Goal: Navigation & Orientation: Find specific page/section

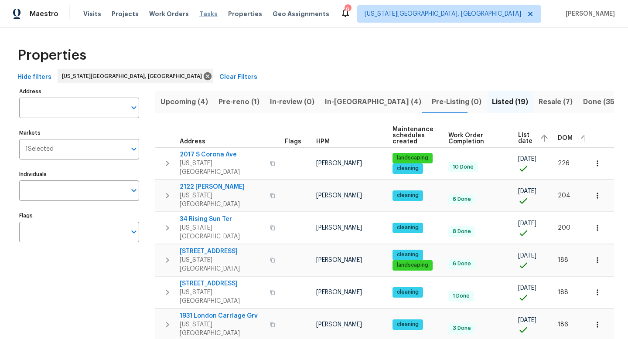
click at [202, 12] on span "Tasks" at bounding box center [208, 14] width 18 height 6
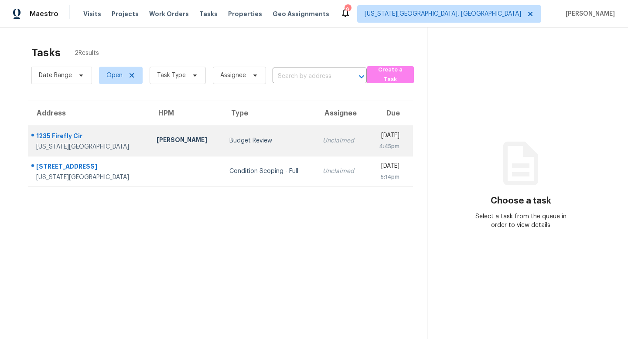
click at [64, 136] on div "1235 Firefly Cir" at bounding box center [89, 137] width 106 height 11
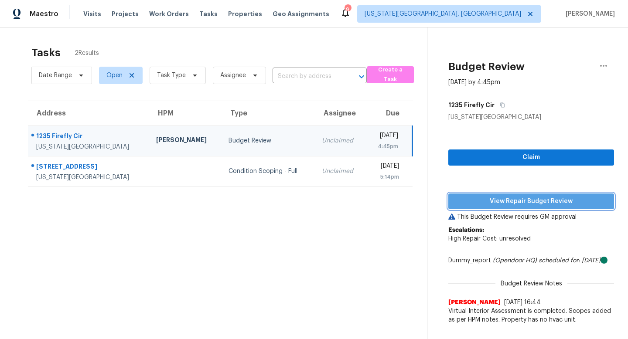
click at [491, 199] on span "View Repair Budget Review" at bounding box center [531, 201] width 152 height 11
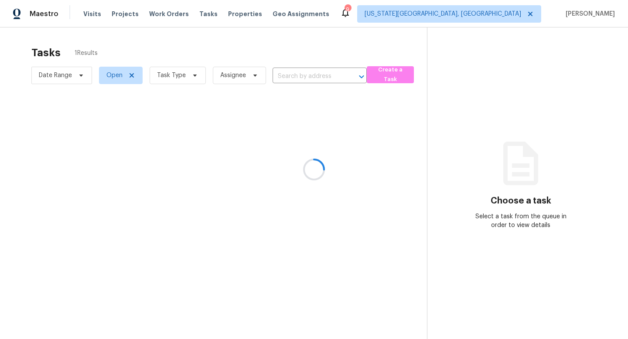
click at [198, 17] on div at bounding box center [314, 169] width 628 height 339
click at [198, 14] on div at bounding box center [314, 169] width 628 height 339
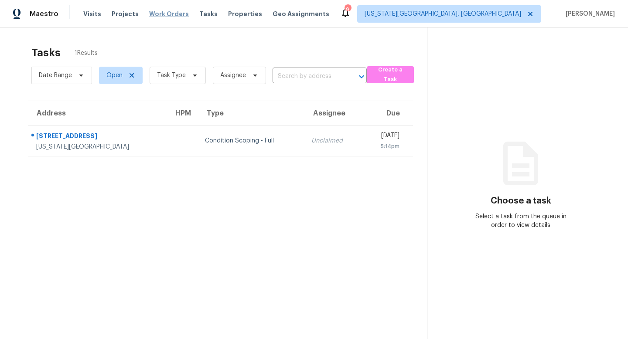
click at [166, 14] on span "Work Orders" at bounding box center [169, 14] width 40 height 9
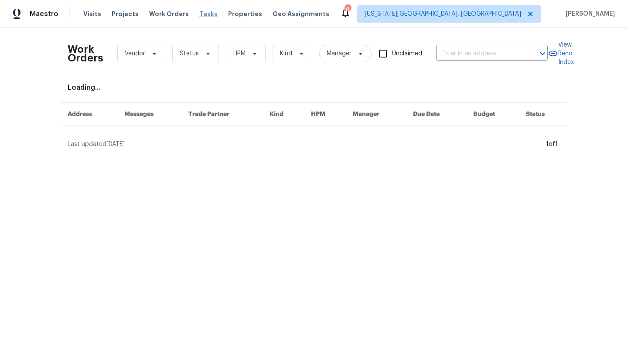
click at [205, 14] on span "Tasks" at bounding box center [208, 14] width 18 height 6
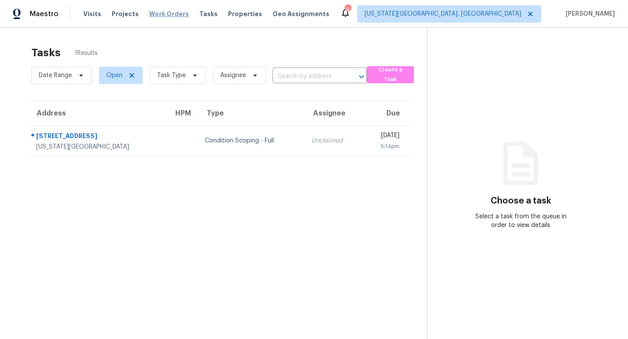
click at [165, 14] on span "Work Orders" at bounding box center [169, 14] width 40 height 9
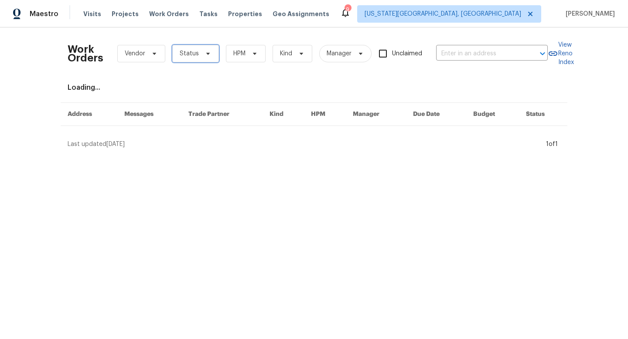
click at [189, 56] on span "Status" at bounding box center [189, 53] width 19 height 9
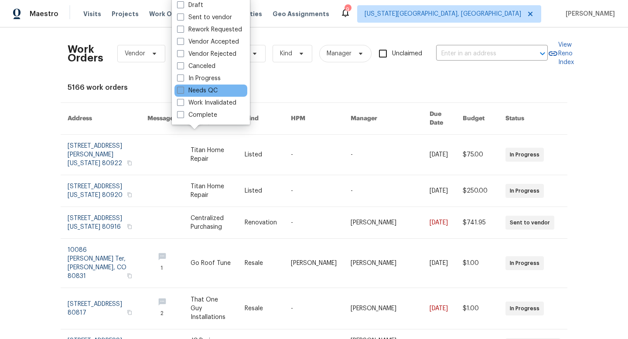
click at [182, 87] on span at bounding box center [180, 90] width 7 height 7
click at [182, 87] on input "Needs QC" at bounding box center [180, 89] width 6 height 6
checkbox input "true"
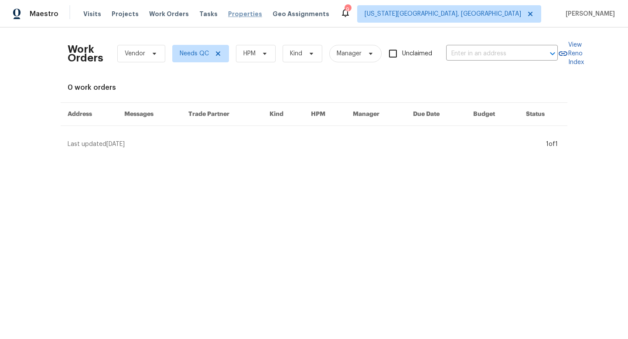
click at [231, 14] on span "Properties" at bounding box center [245, 14] width 34 height 9
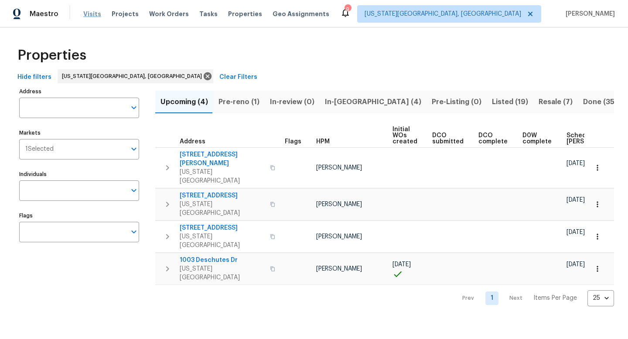
click at [89, 13] on span "Visits" at bounding box center [92, 14] width 18 height 9
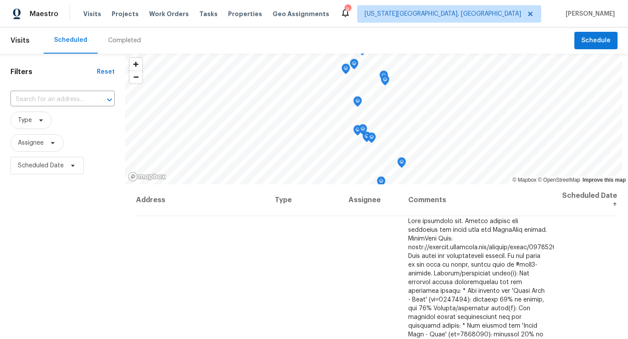
click at [117, 42] on div "Completed" at bounding box center [124, 40] width 33 height 9
